Goal: Task Accomplishment & Management: Use online tool/utility

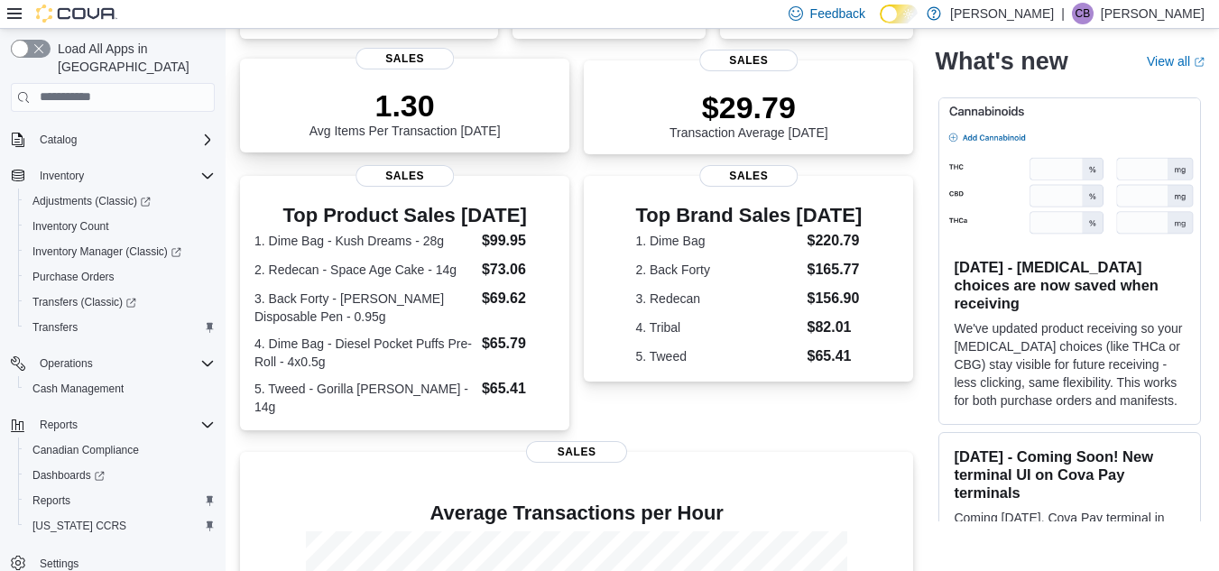
scroll to position [473, 0]
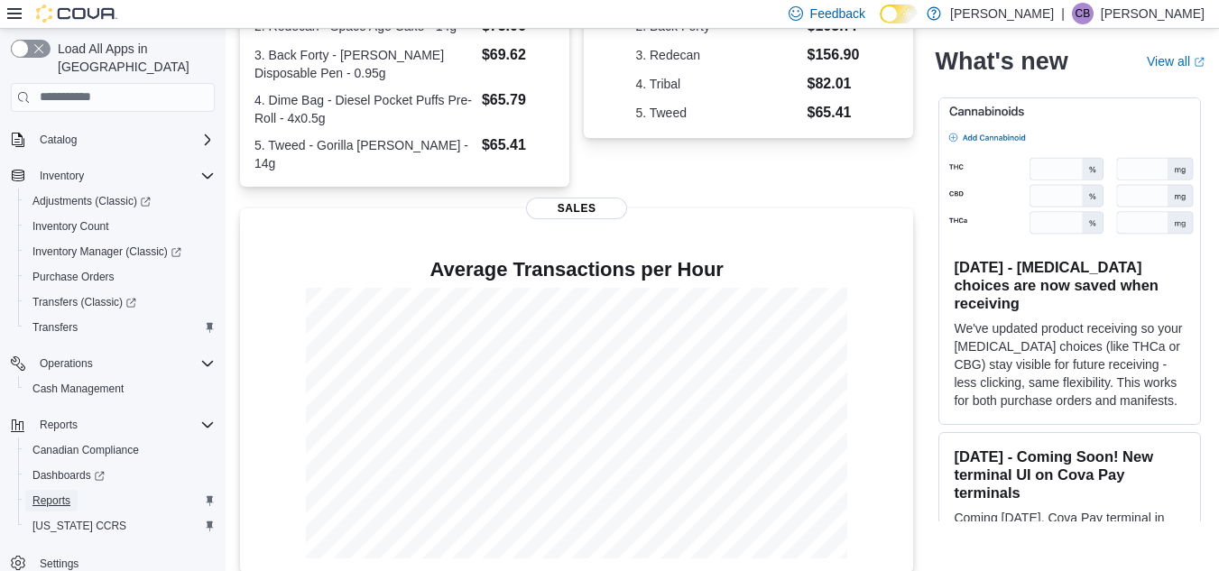
click at [63, 494] on span "Reports" at bounding box center [51, 501] width 38 height 14
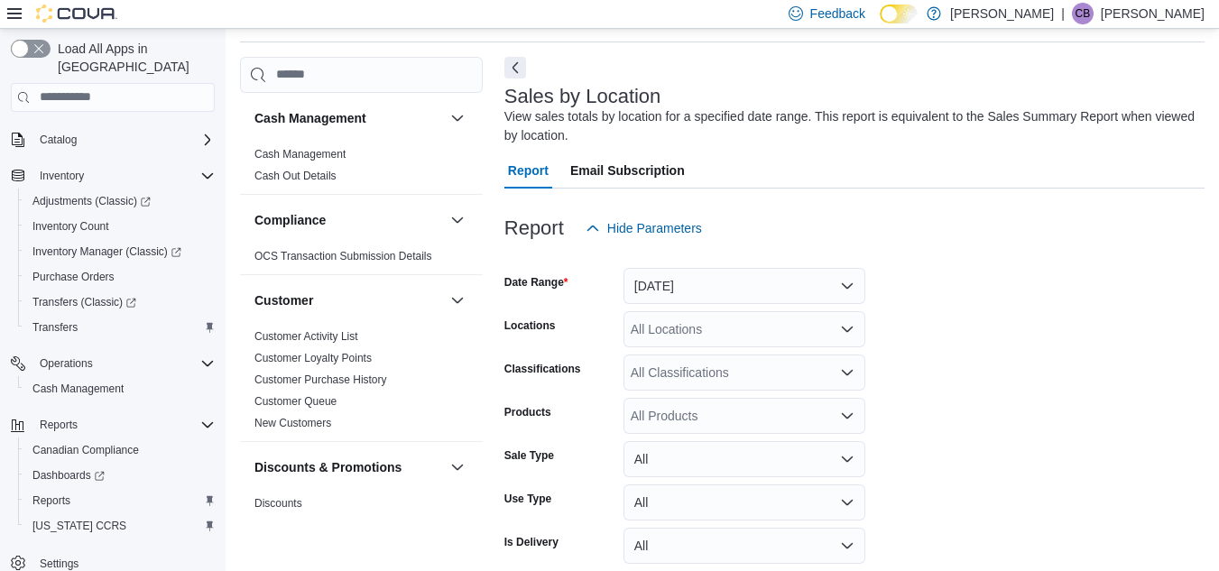
scroll to position [60, 0]
click at [513, 119] on div "View sales totals by location for a specified date range. This report is equiva…" at bounding box center [849, 125] width 691 height 38
click at [515, 64] on button "Next" at bounding box center [515, 66] width 22 height 22
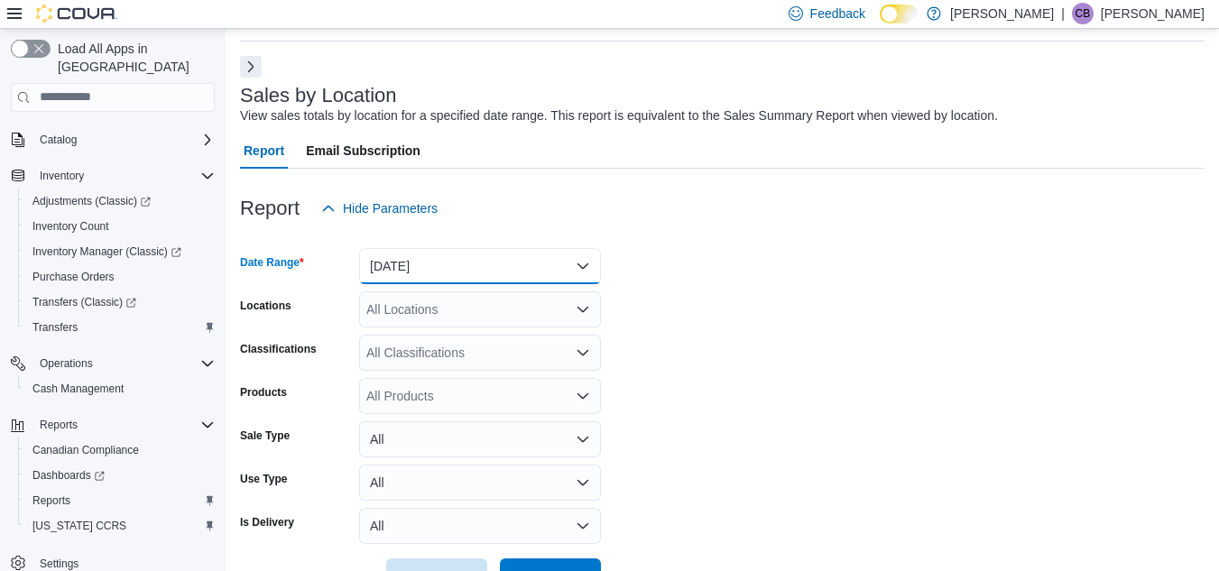
click at [587, 258] on button "Yesterday" at bounding box center [480, 266] width 242 height 36
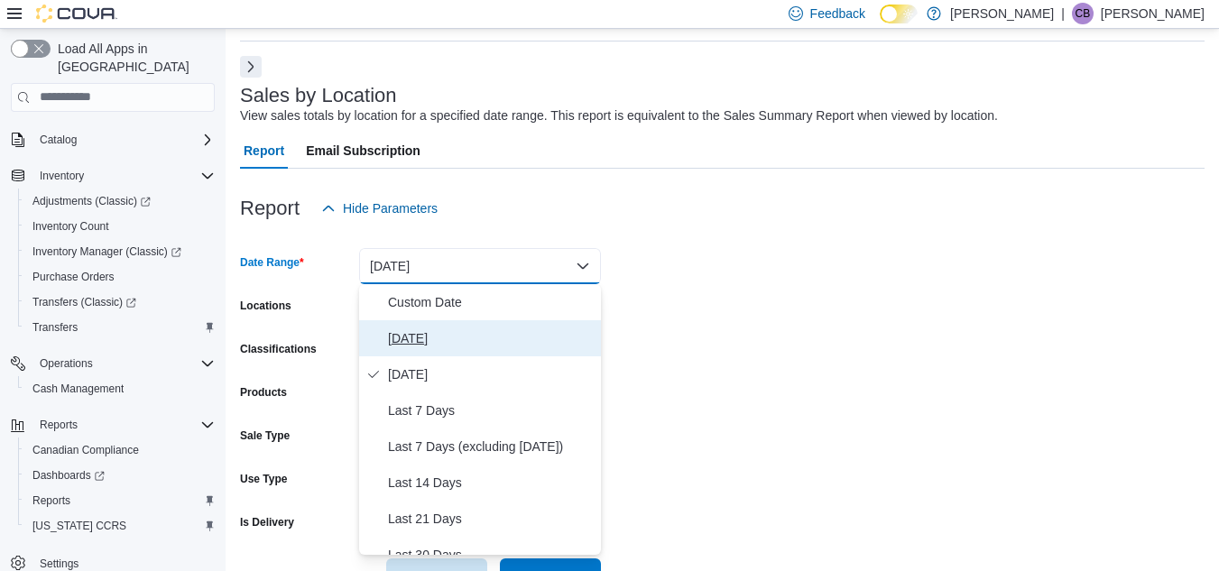
click at [444, 339] on span "Today" at bounding box center [491, 339] width 206 height 22
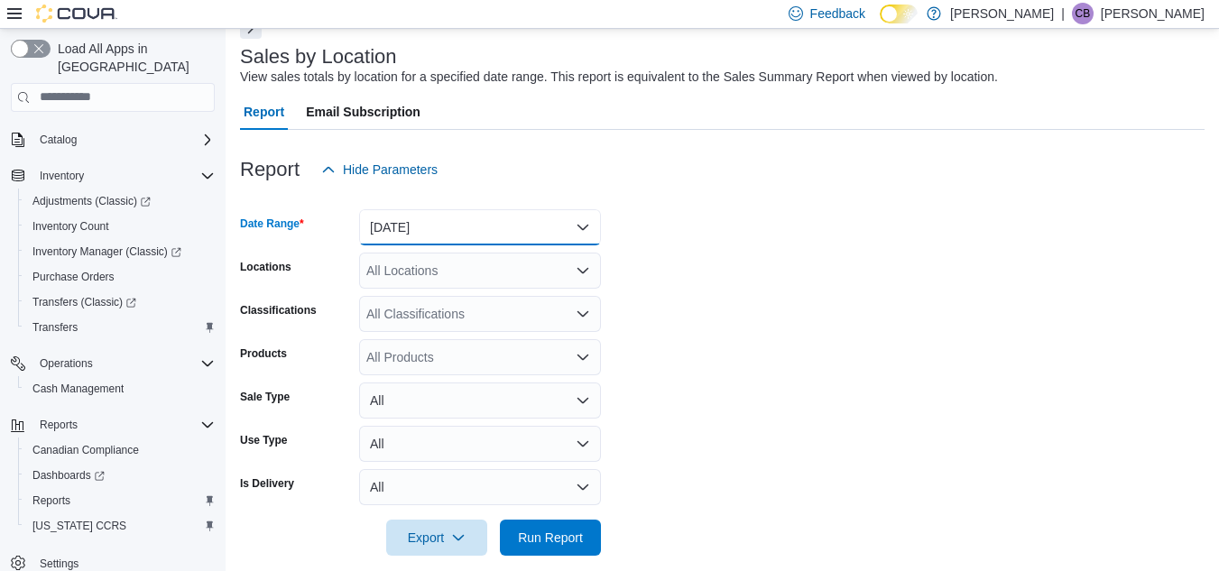
scroll to position [120, 0]
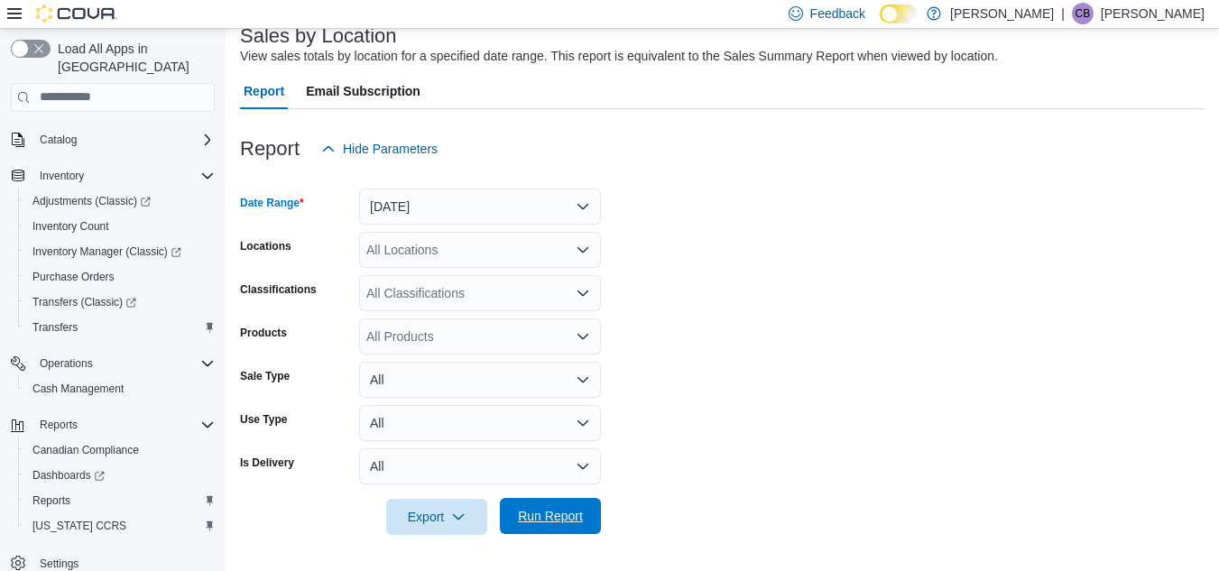
click at [562, 523] on span "Run Report" at bounding box center [550, 516] width 65 height 18
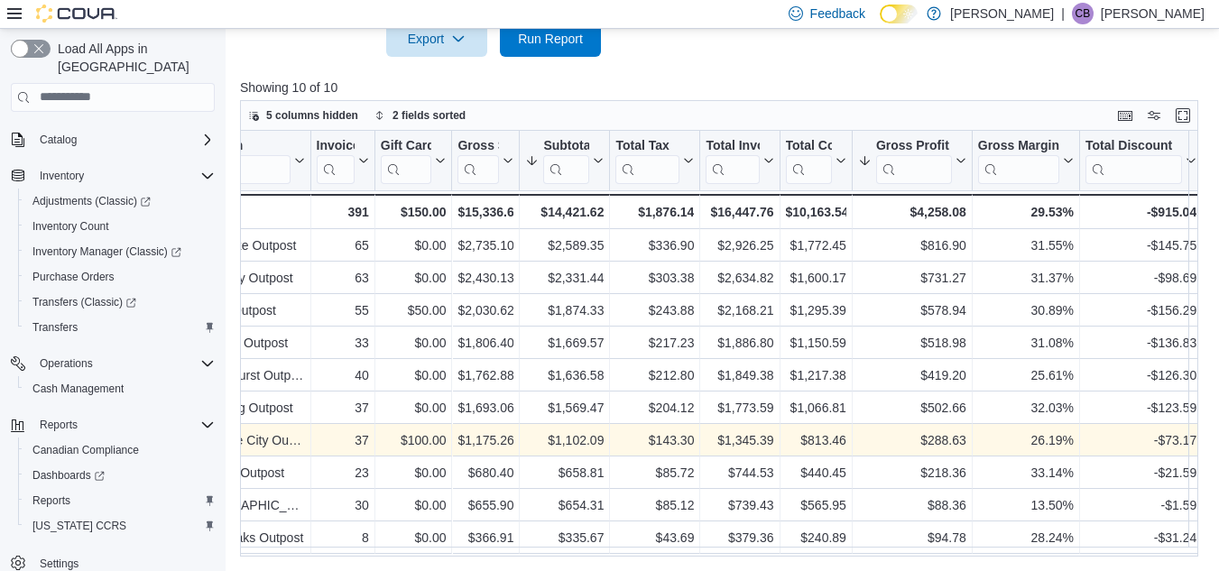
scroll to position [6, 0]
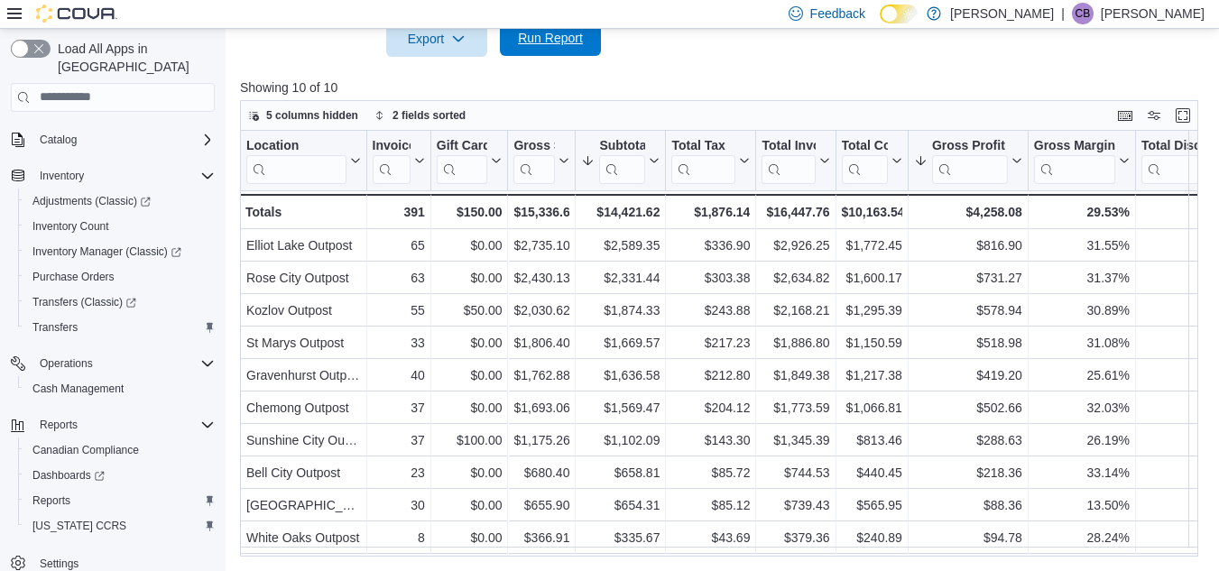
click at [541, 45] on span "Run Report" at bounding box center [550, 38] width 65 height 18
